Goal: Information Seeking & Learning: Learn about a topic

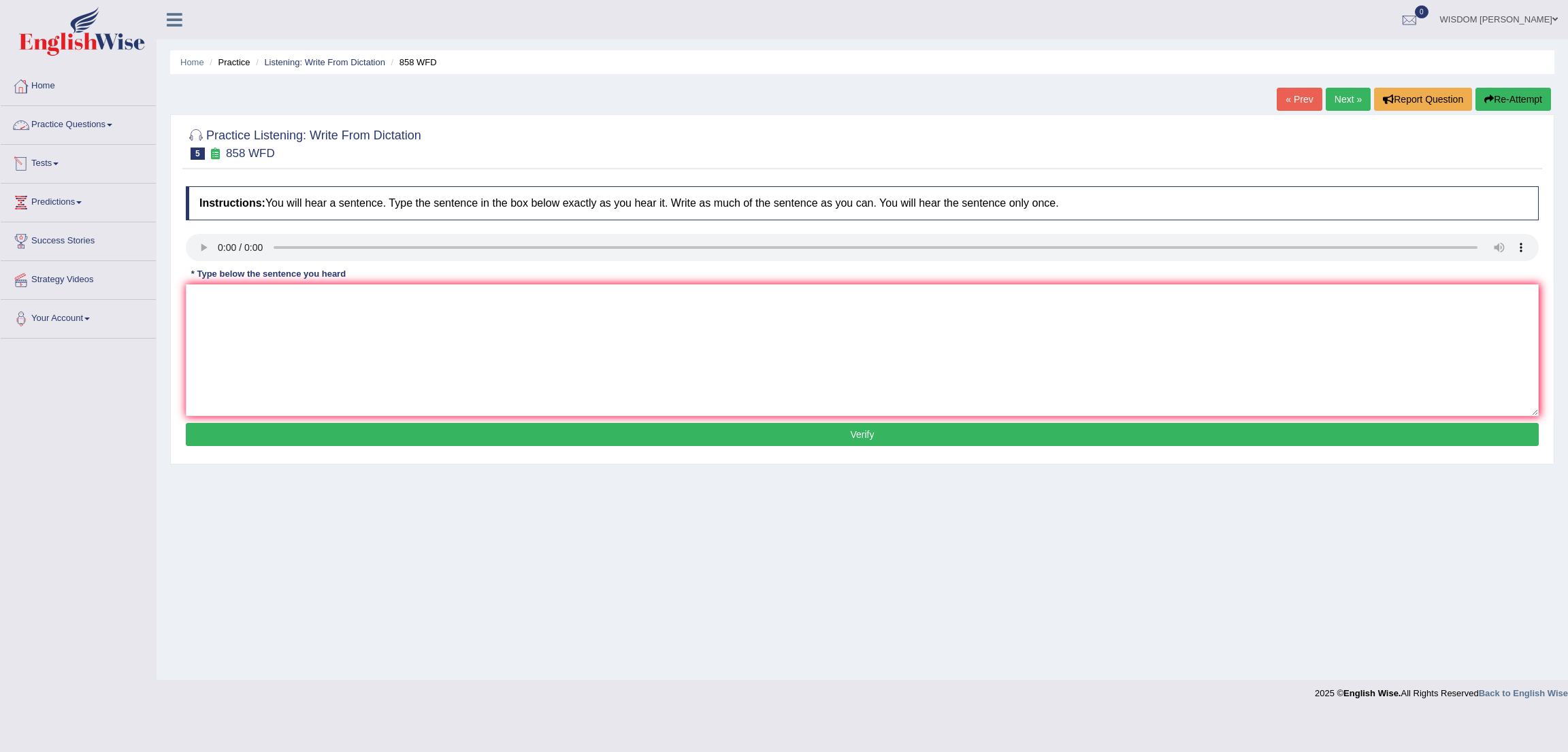
click at [82, 133] on link "Practice Questions" at bounding box center [78, 124] width 155 height 34
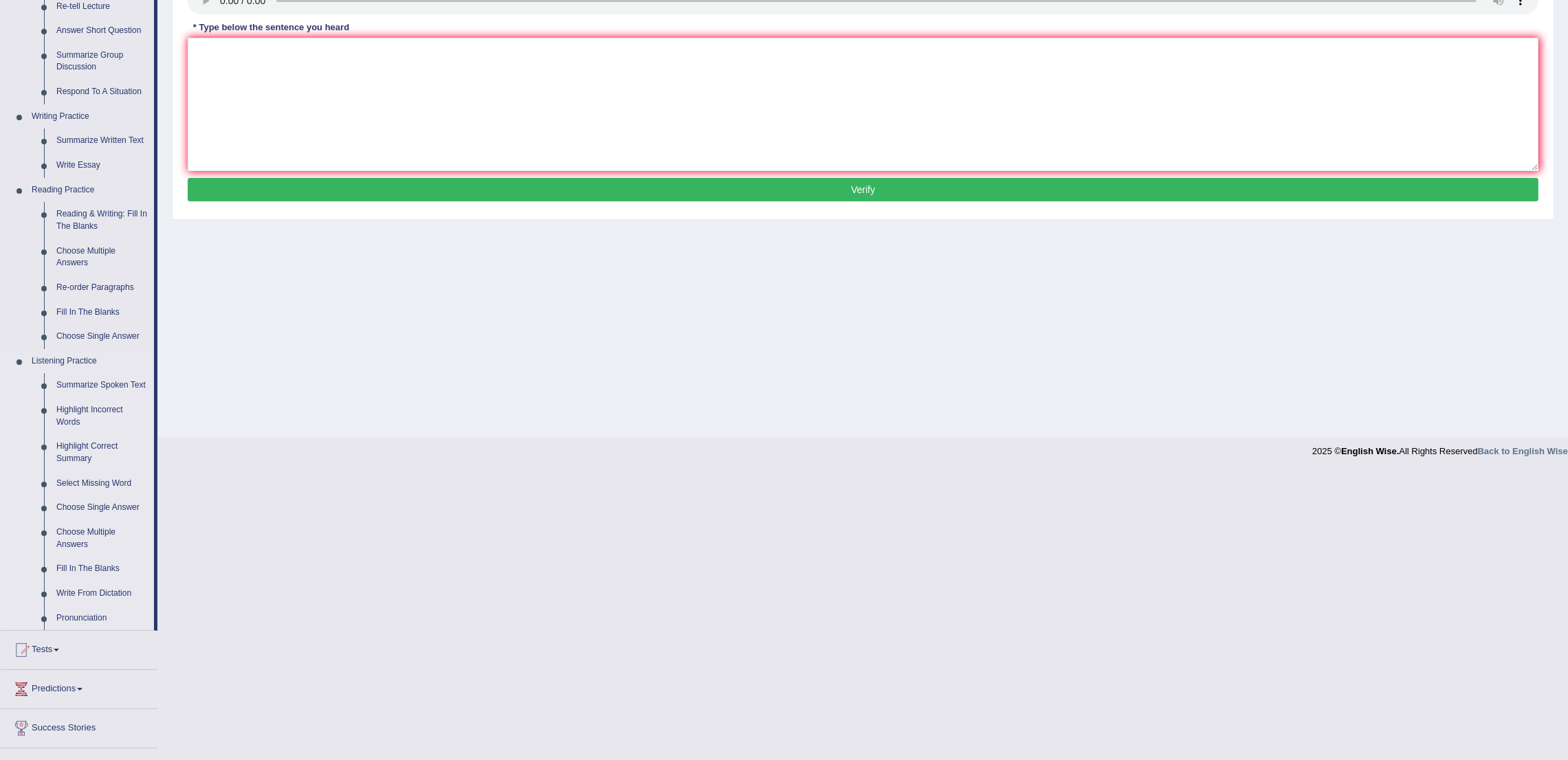
scroll to position [317, 0]
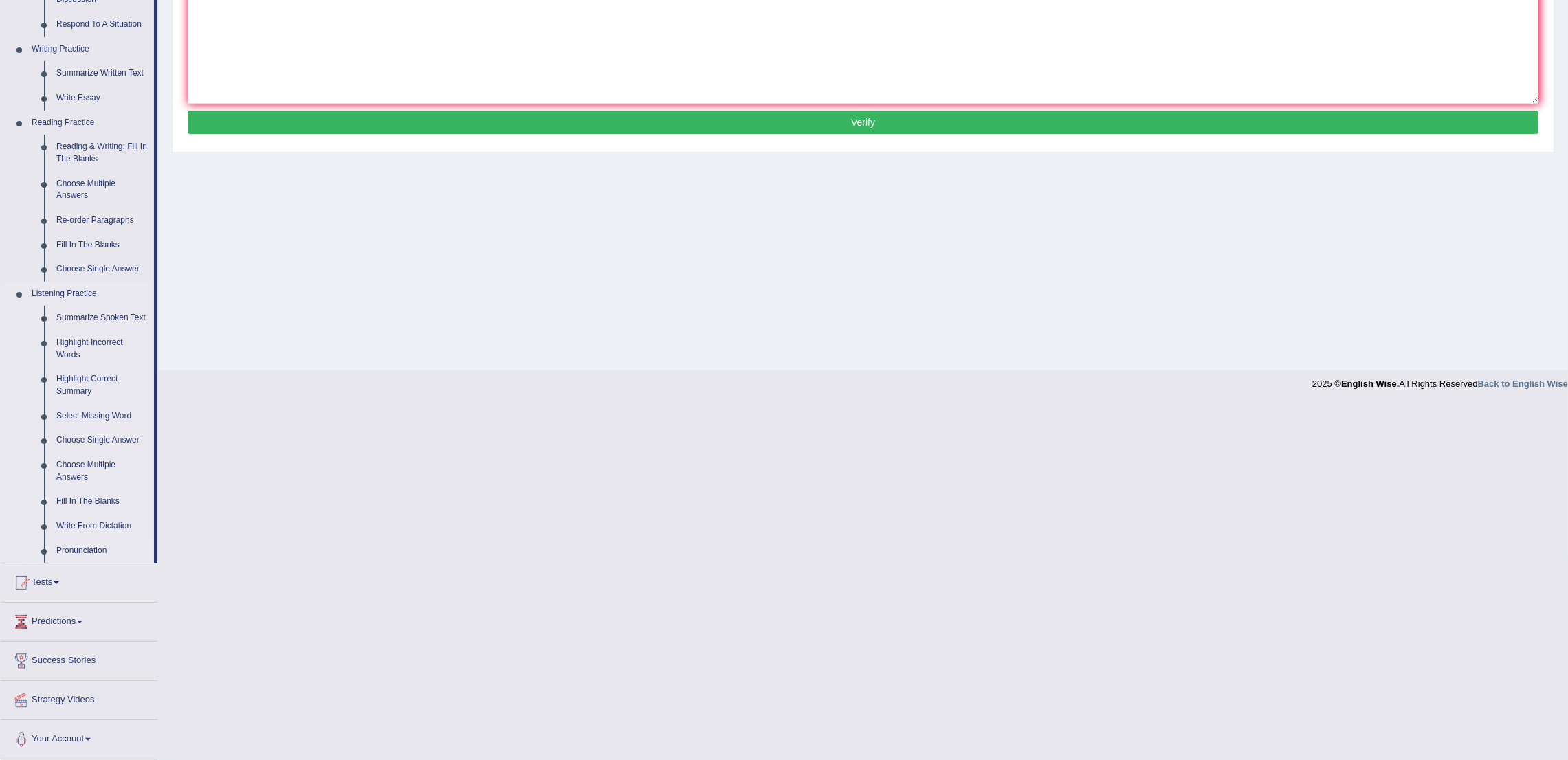
click at [86, 554] on link "Pronunciation" at bounding box center [102, 551] width 103 height 25
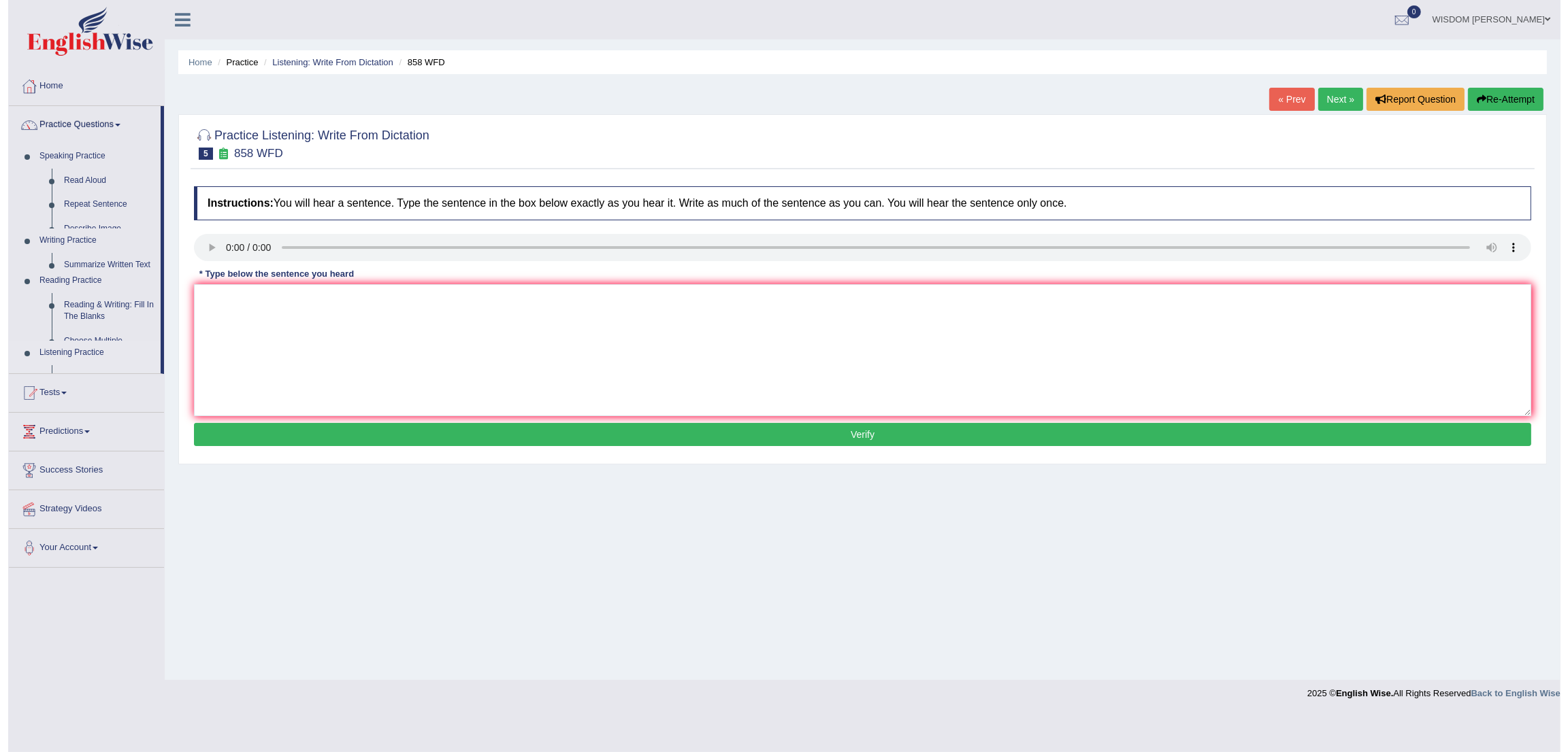
scroll to position [0, 0]
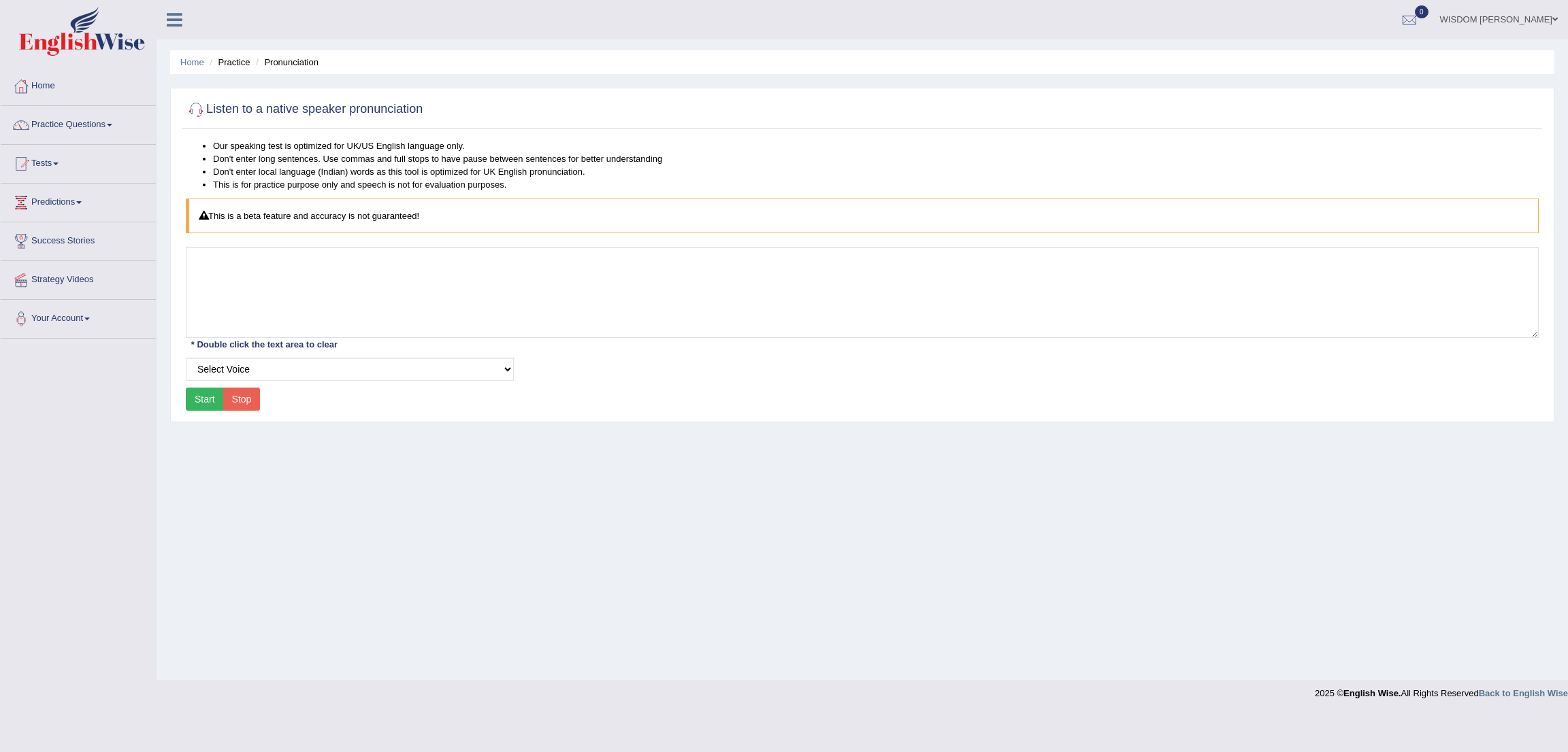
click at [394, 355] on div "Our speaking test is optimized for UK/US English language only. Don't enter lon…" at bounding box center [861, 277] width 1360 height 275
click at [394, 358] on select "Select Voice UK English Female UK English Male" at bounding box center [350, 369] width 328 height 23
select select "7"
click at [186, 358] on select "Select Voice UK English Female UK English Male" at bounding box center [350, 369] width 328 height 23
click at [207, 401] on button "Start" at bounding box center [205, 399] width 38 height 23
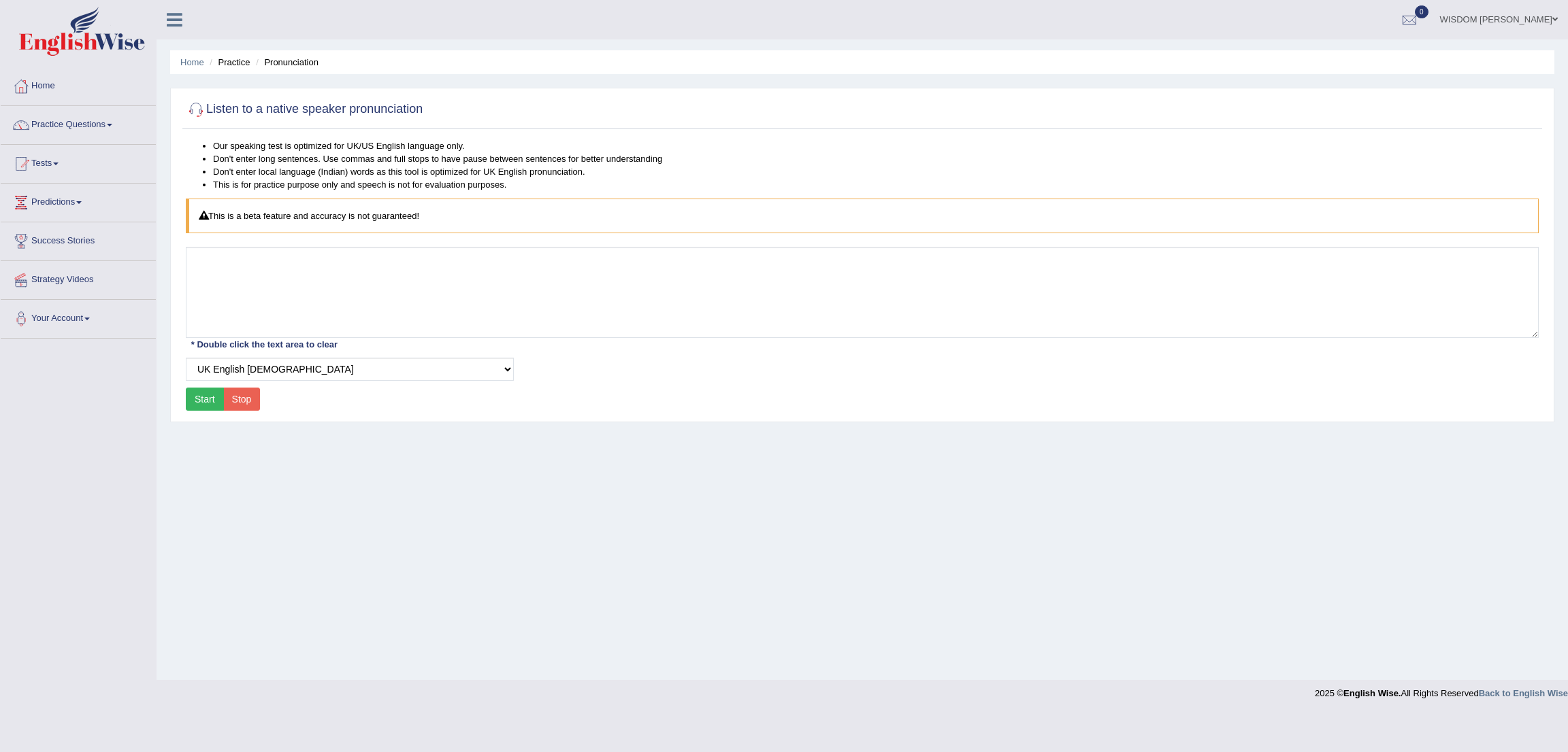
click at [207, 397] on button "Start" at bounding box center [205, 399] width 38 height 23
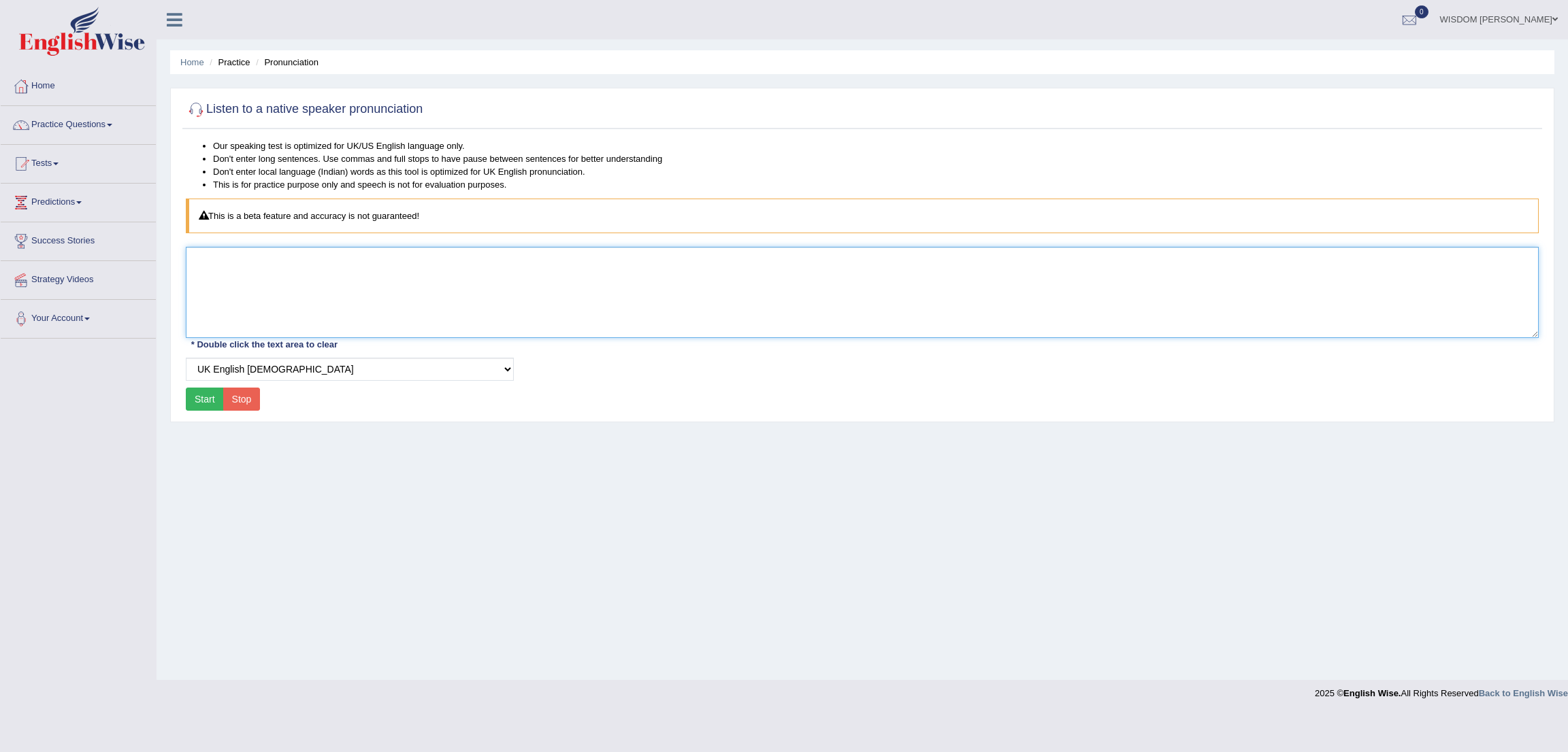
click at [291, 299] on textarea at bounding box center [862, 292] width 1352 height 91
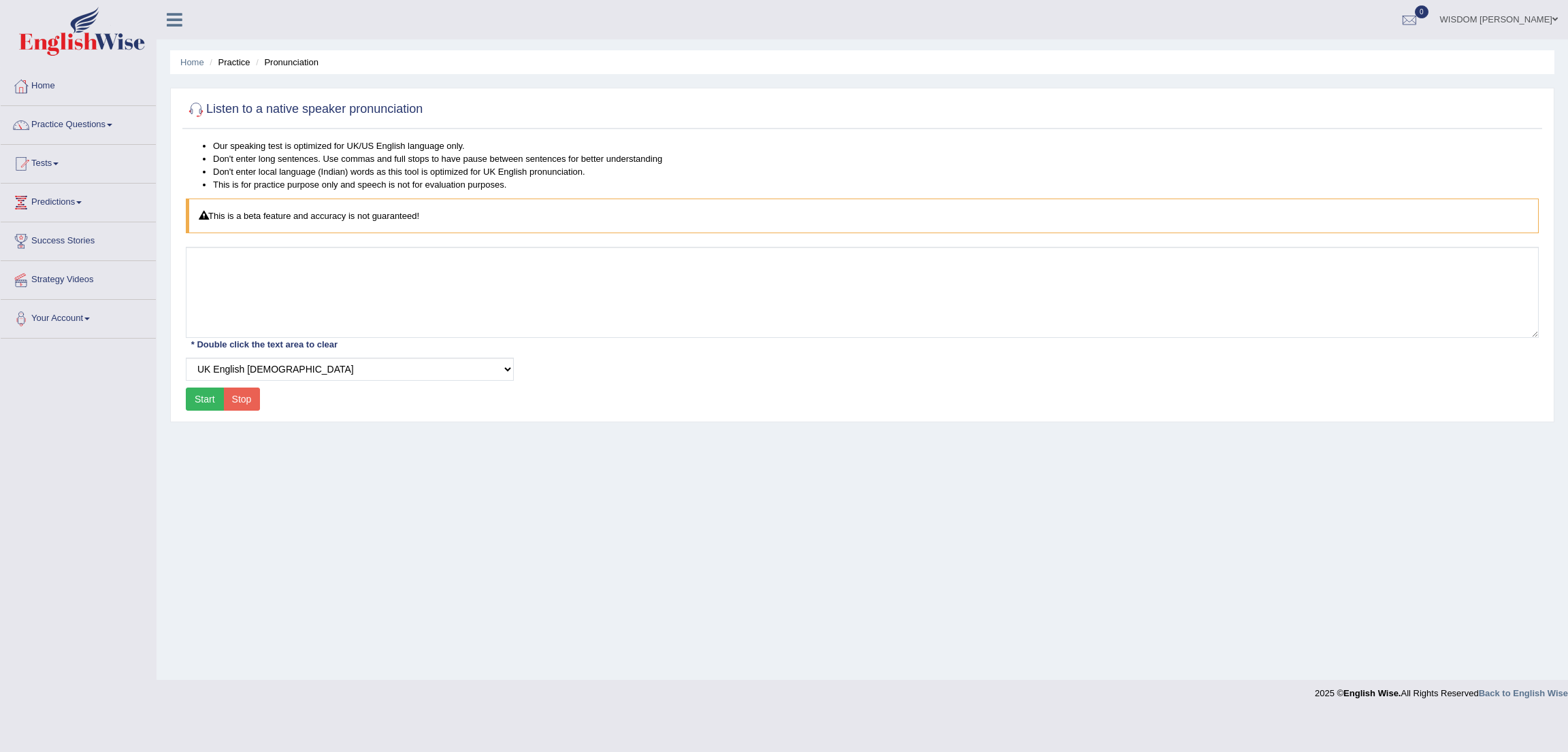
click at [206, 405] on button "Start" at bounding box center [205, 399] width 38 height 23
click at [43, 171] on link "Tests" at bounding box center [78, 162] width 155 height 34
click at [87, 196] on link "Take Practice Sectional Test" at bounding box center [89, 195] width 127 height 25
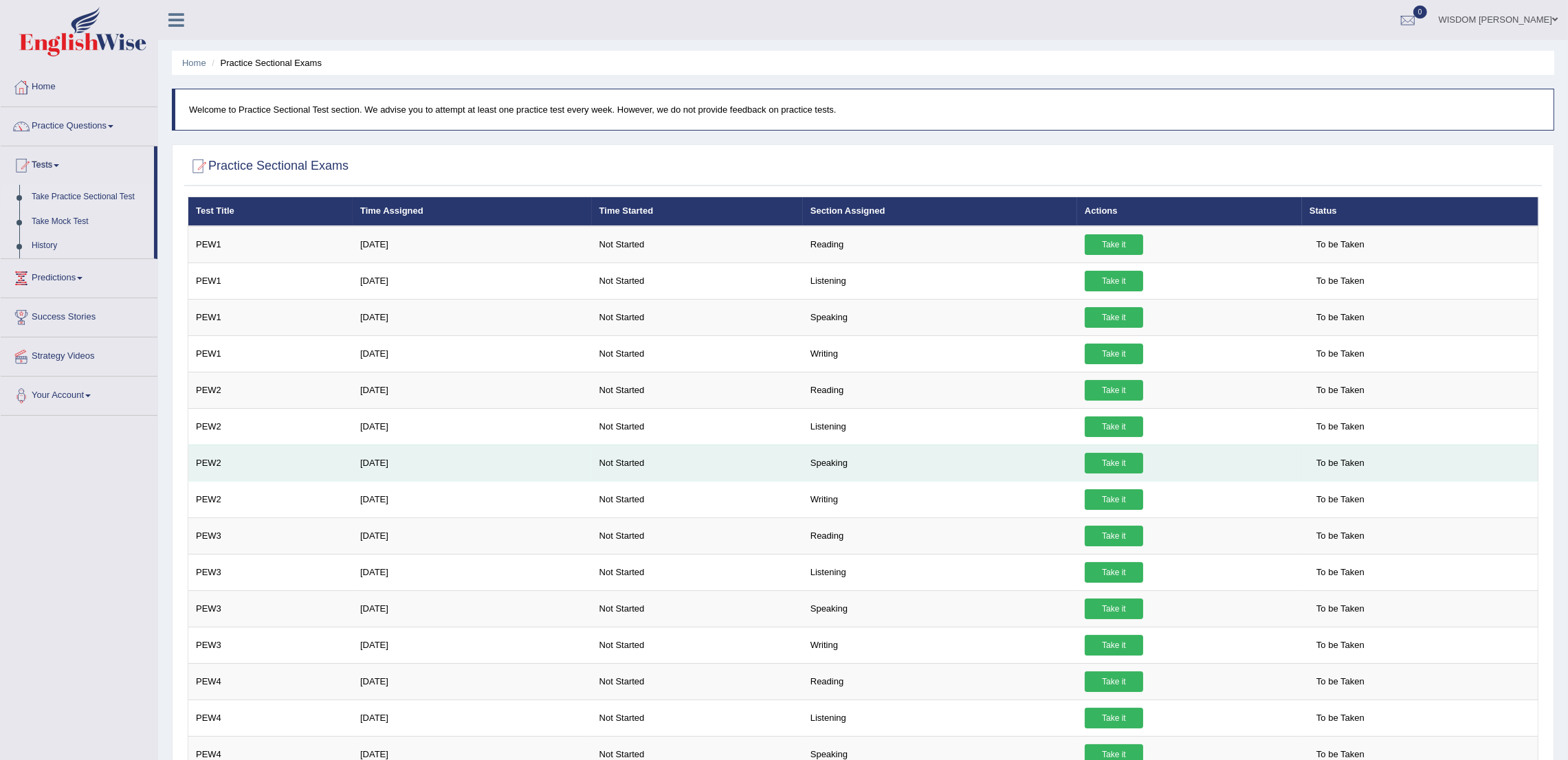
click at [1109, 459] on link "Take it" at bounding box center [1113, 463] width 59 height 21
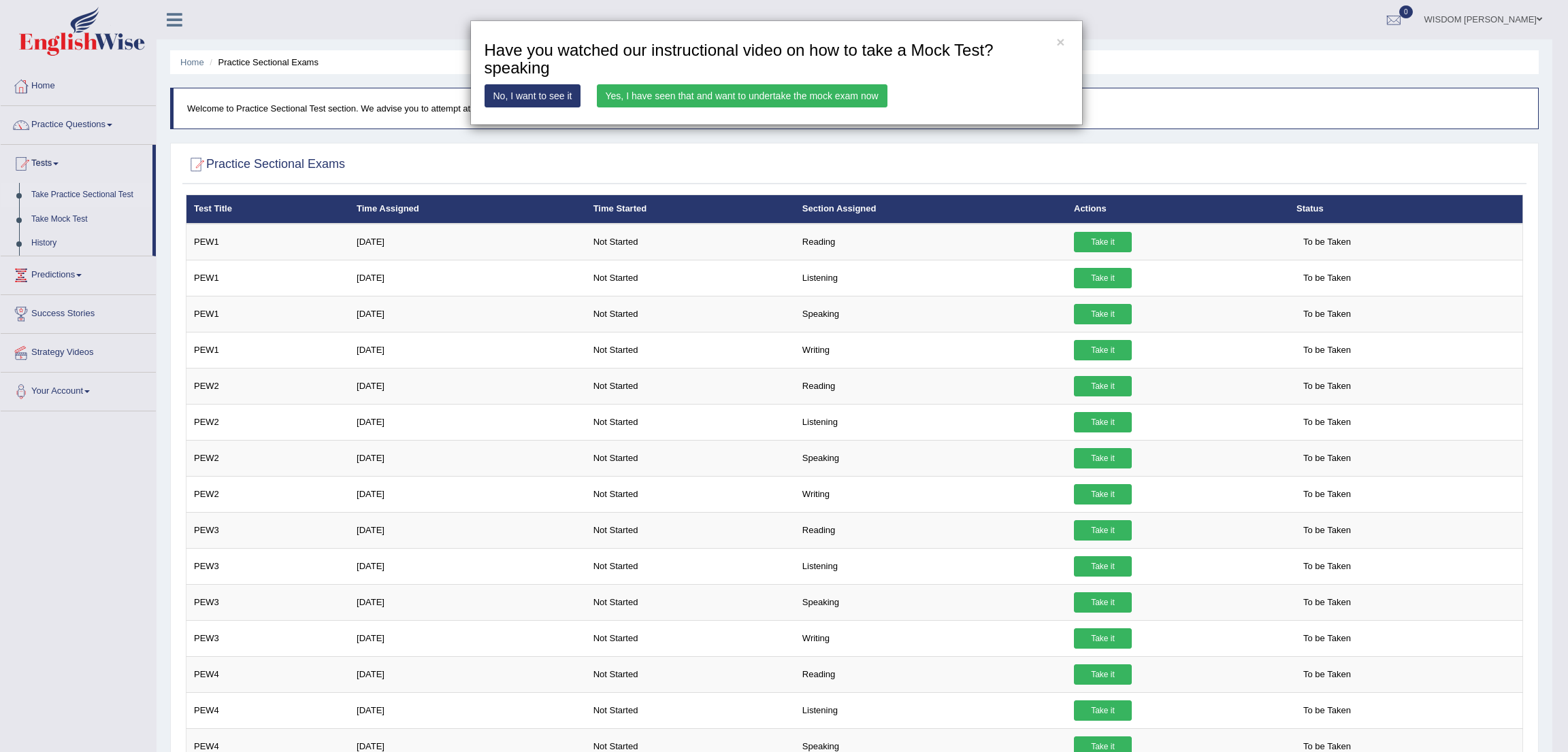
click at [539, 99] on link "No, I want to see it" at bounding box center [533, 96] width 97 height 23
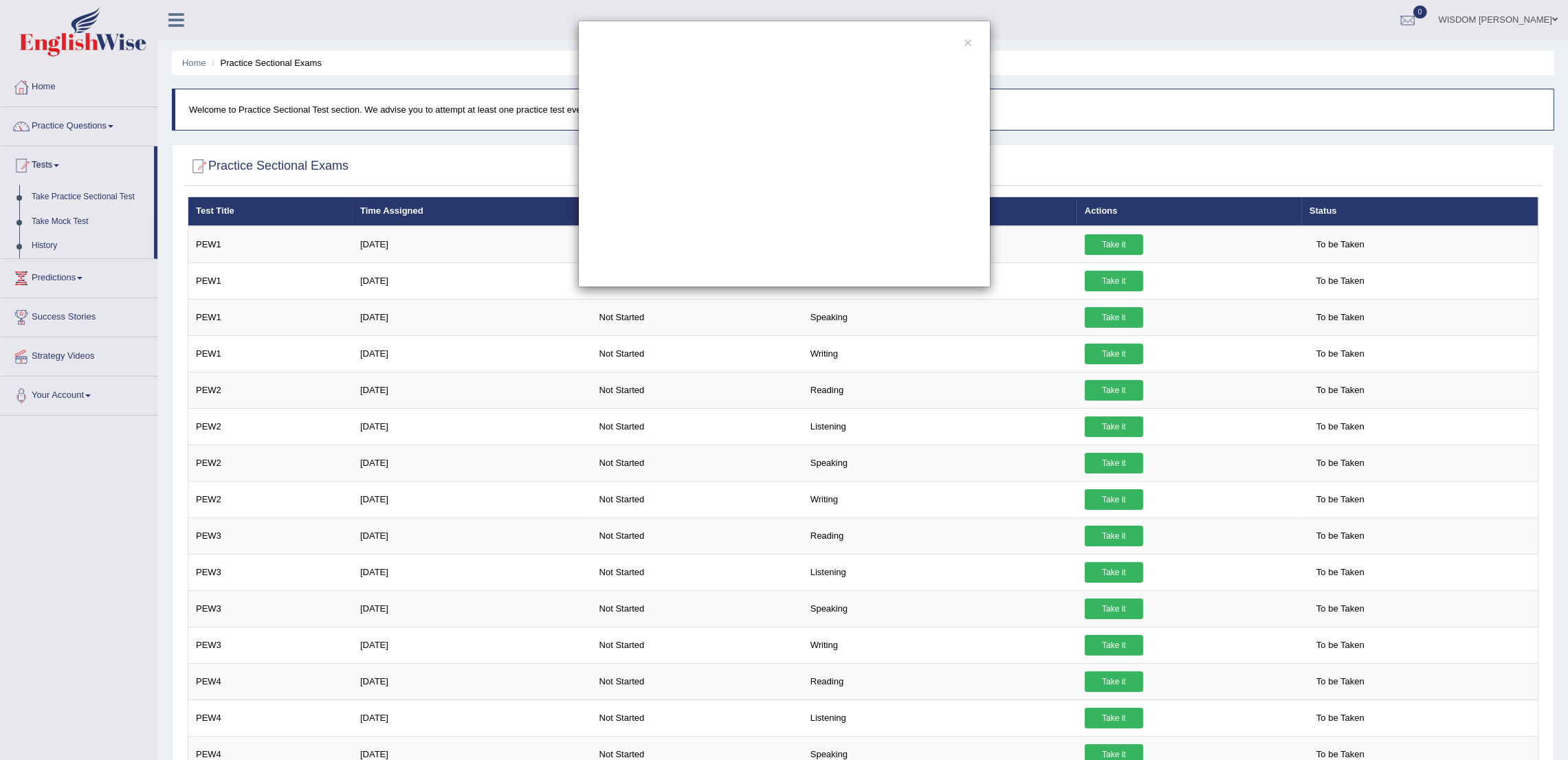
click at [1115, 327] on div "×" at bounding box center [784, 380] width 1568 height 760
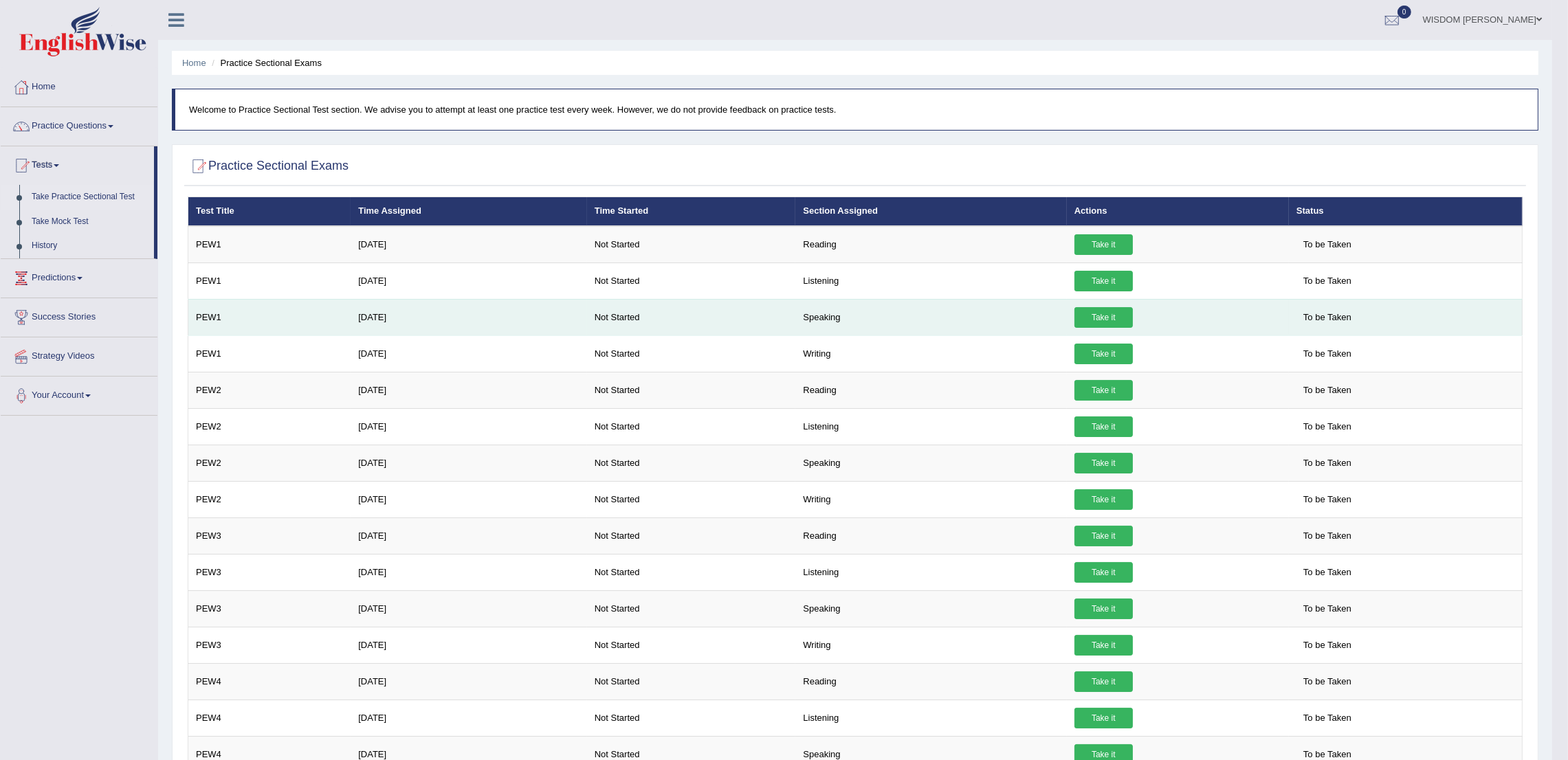
click at [1115, 310] on link "Take it" at bounding box center [1104, 317] width 59 height 21
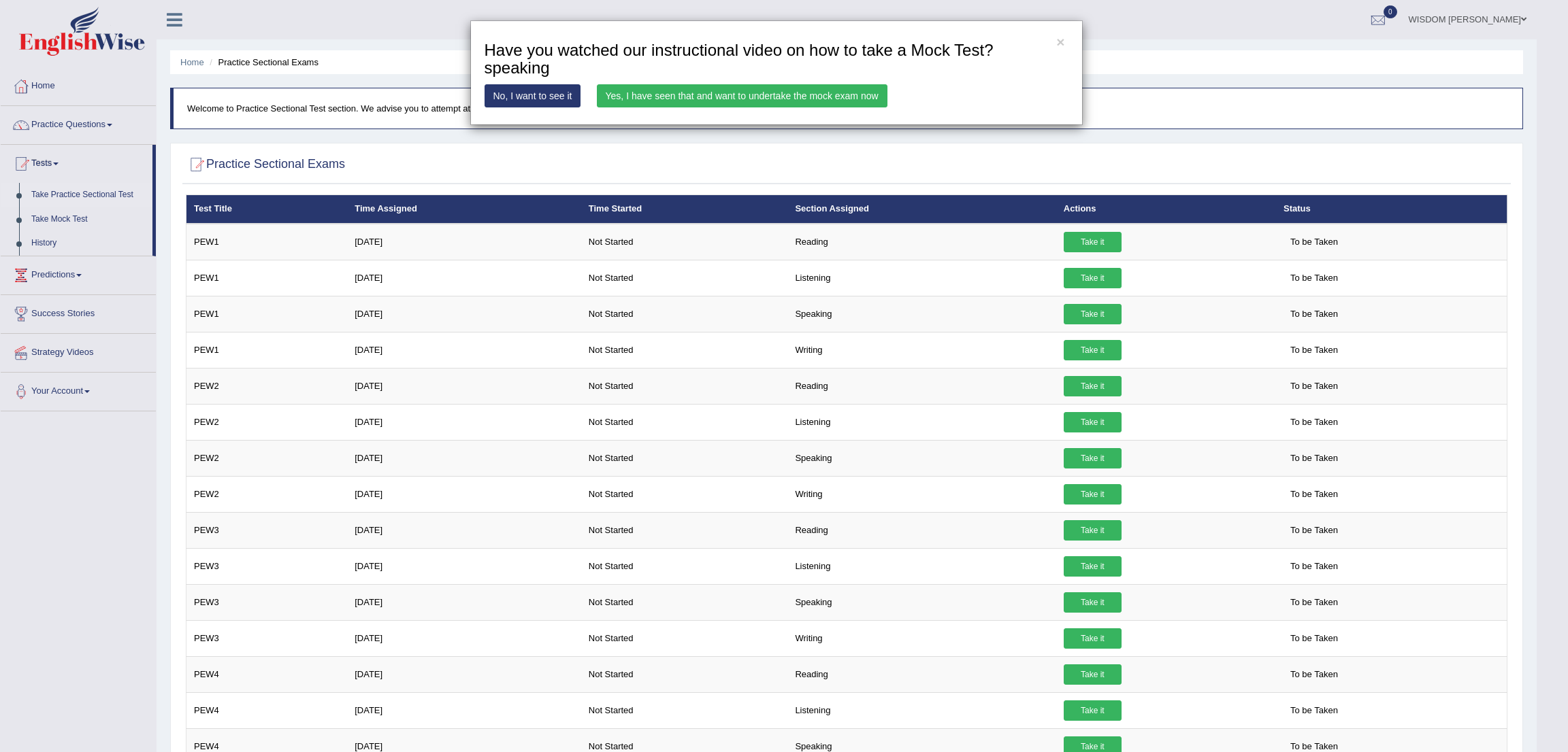
click at [752, 89] on link "Yes, I have seen that and want to undertake the mock exam now" at bounding box center [742, 96] width 291 height 23
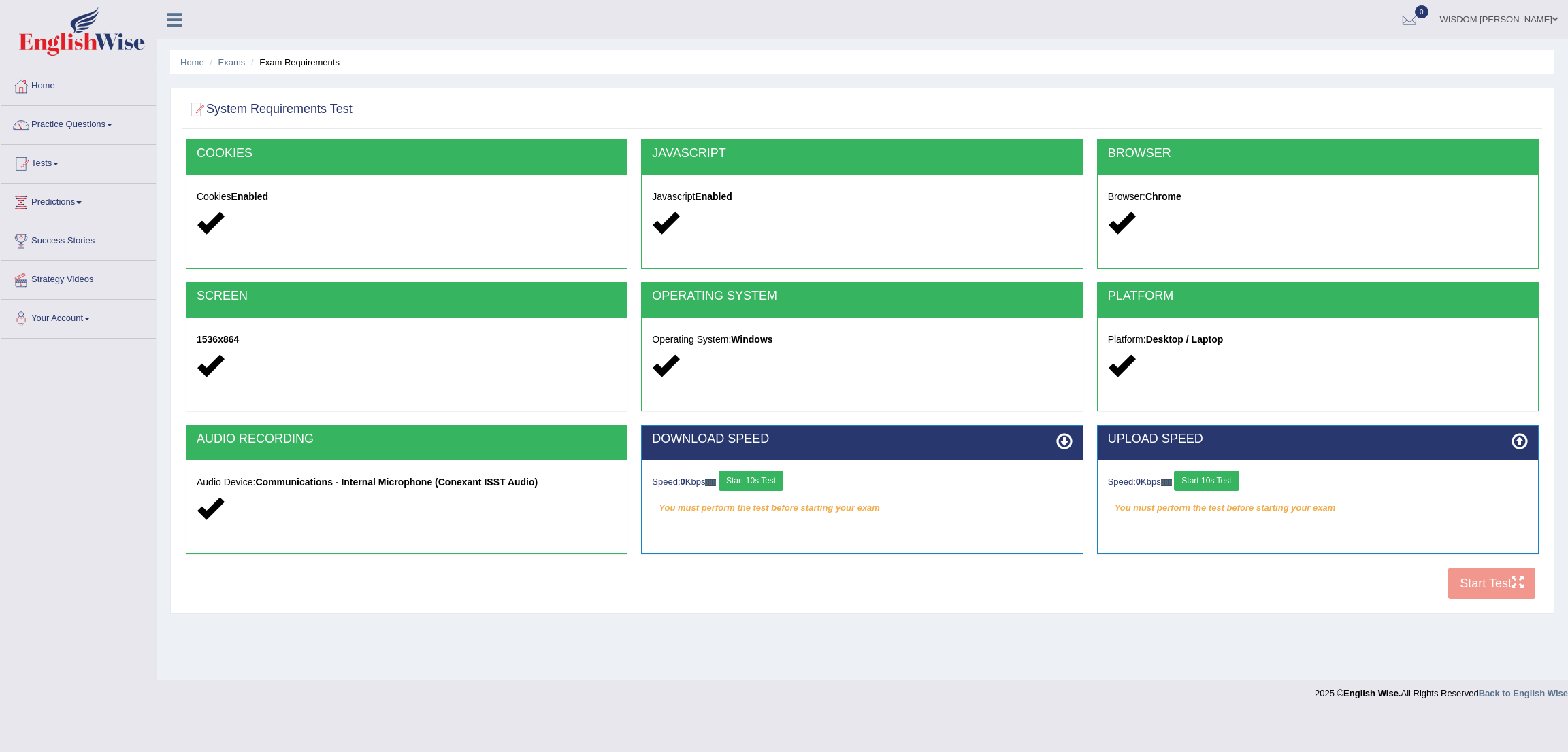
click at [766, 489] on button "Start 10s Test" at bounding box center [751, 481] width 65 height 20
click at [1216, 481] on button "Start 10s Test" at bounding box center [1206, 481] width 65 height 20
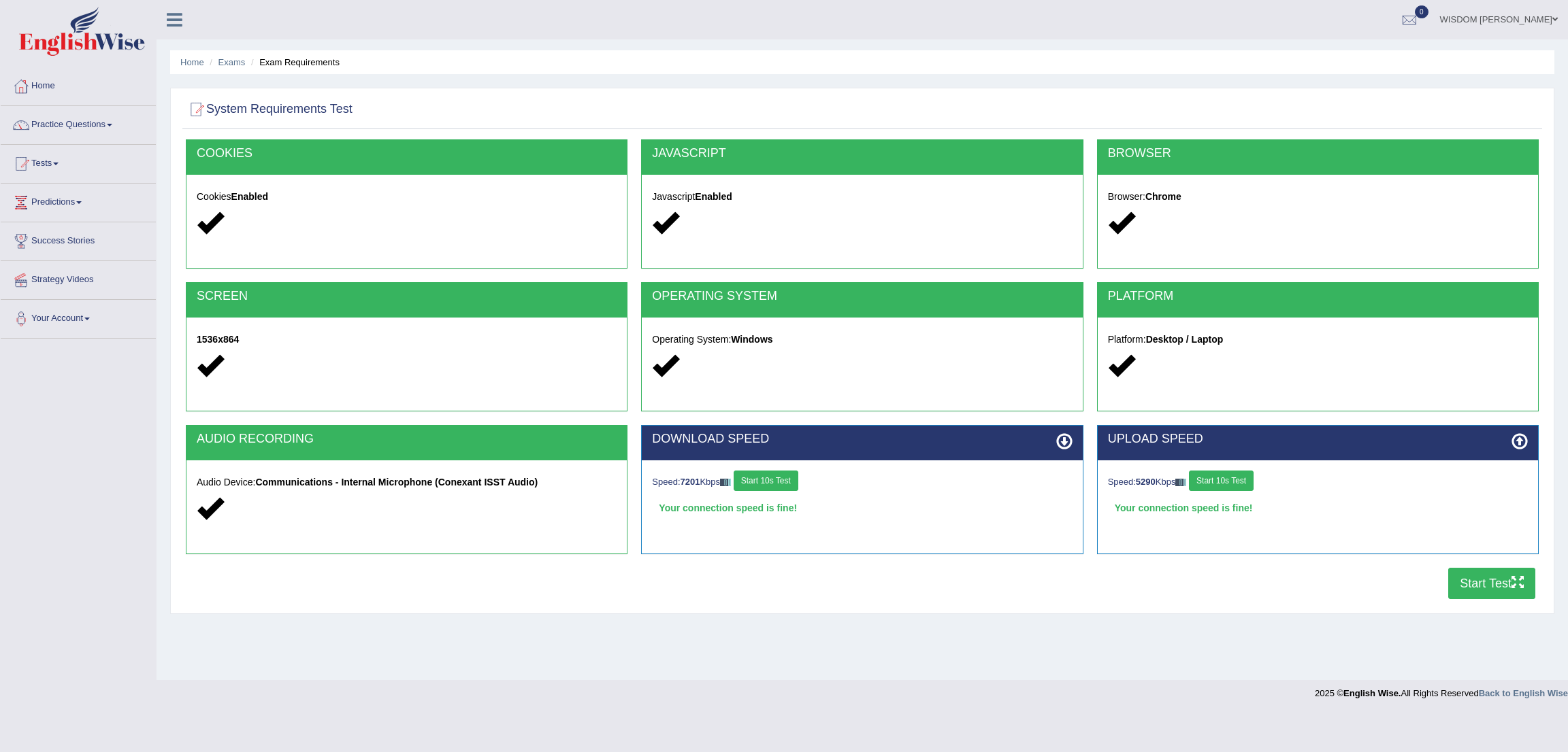
click at [1489, 576] on button "Start Test" at bounding box center [1492, 583] width 87 height 31
